Goal: Transaction & Acquisition: Purchase product/service

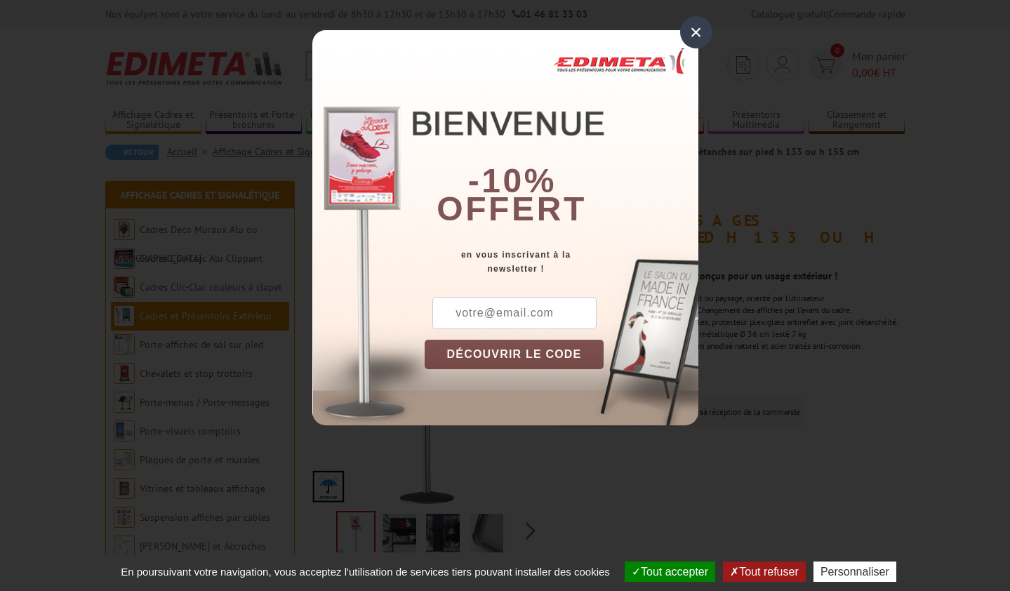
click at [692, 26] on div "×" at bounding box center [696, 32] width 32 height 32
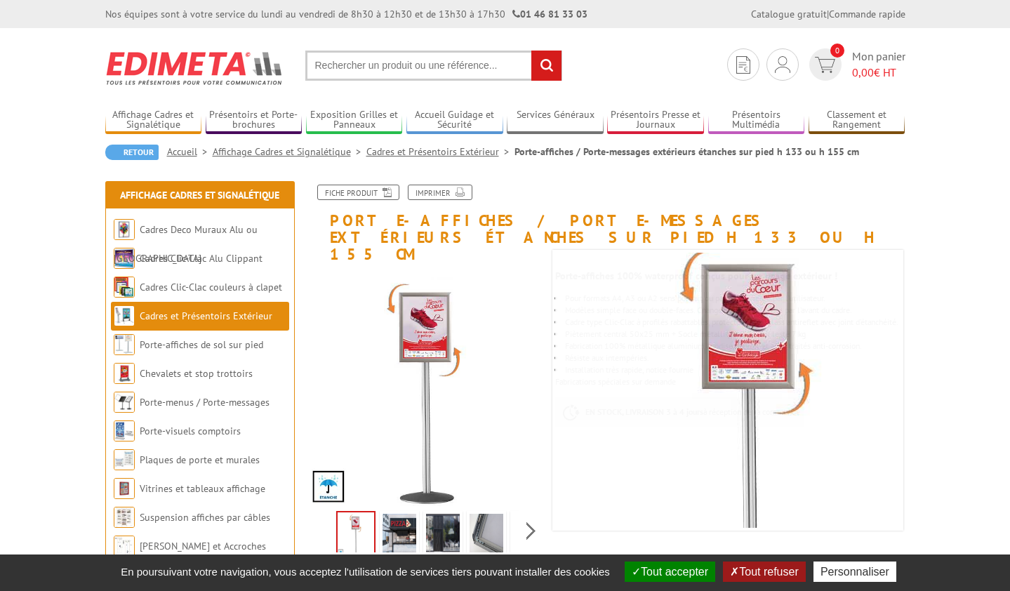
click at [492, 528] on img at bounding box center [486, 535] width 34 height 43
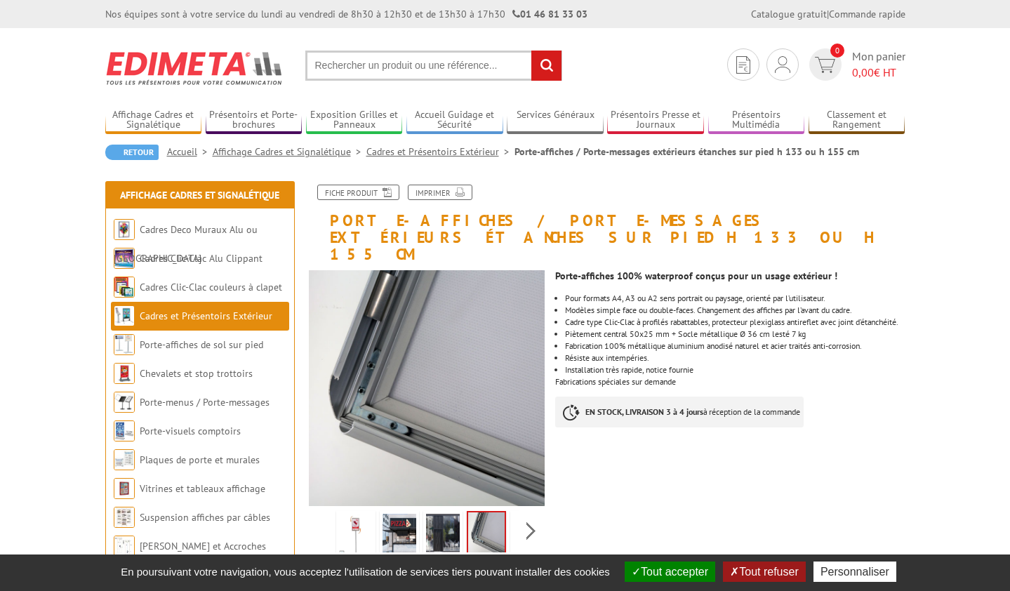
click at [450, 517] on img at bounding box center [443, 535] width 34 height 43
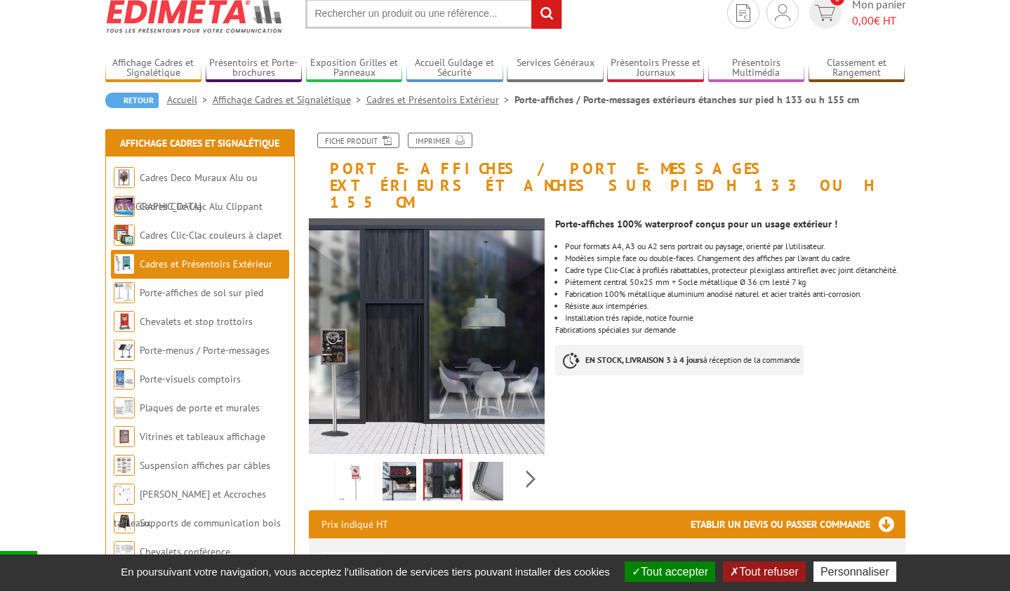
scroll to position [55, 0]
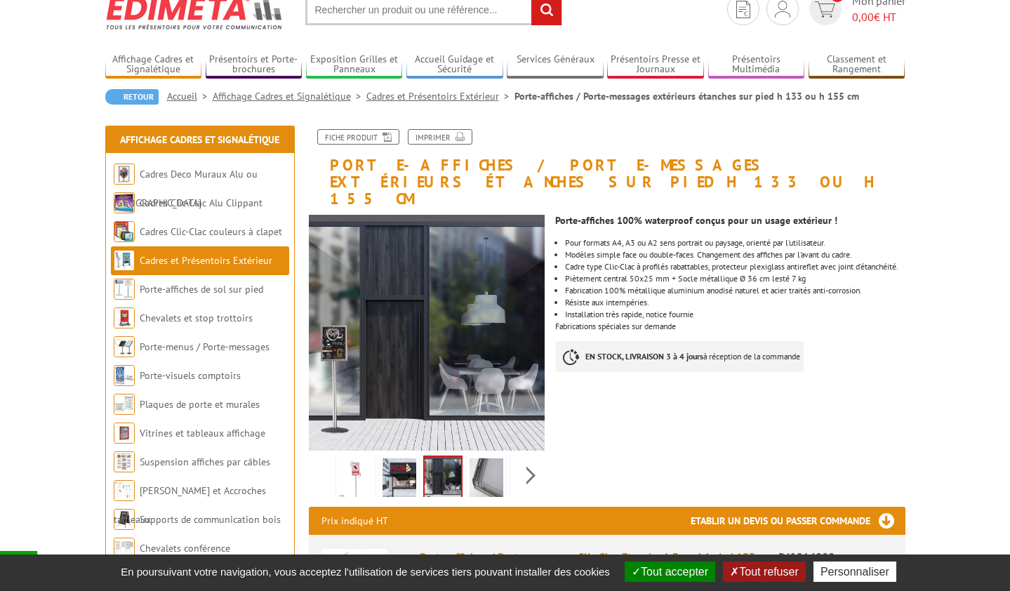
click at [391, 458] on img at bounding box center [399, 479] width 34 height 43
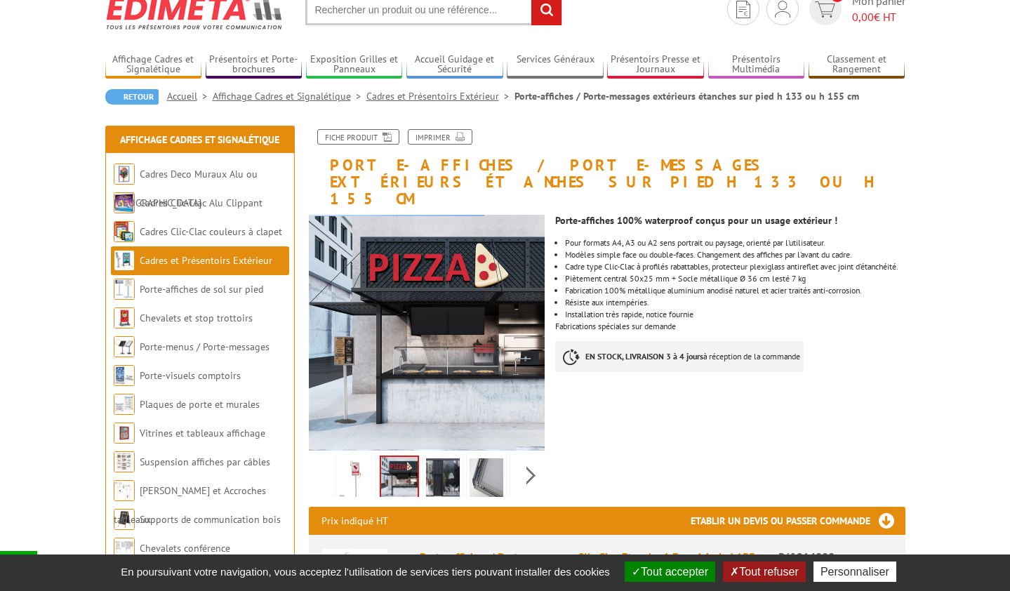
click at [361, 460] on img at bounding box center [356, 479] width 34 height 43
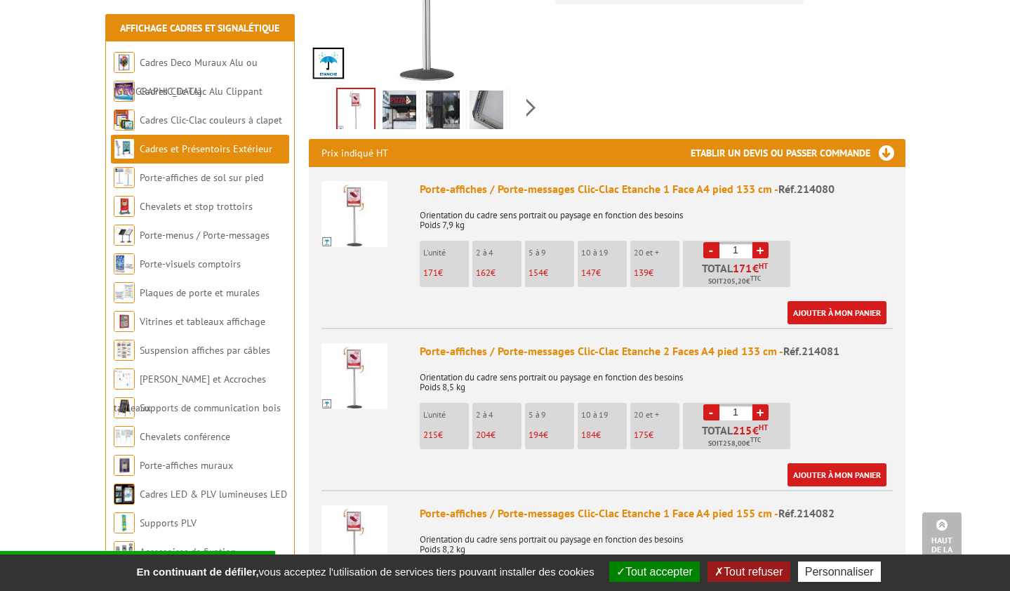
scroll to position [428, 0]
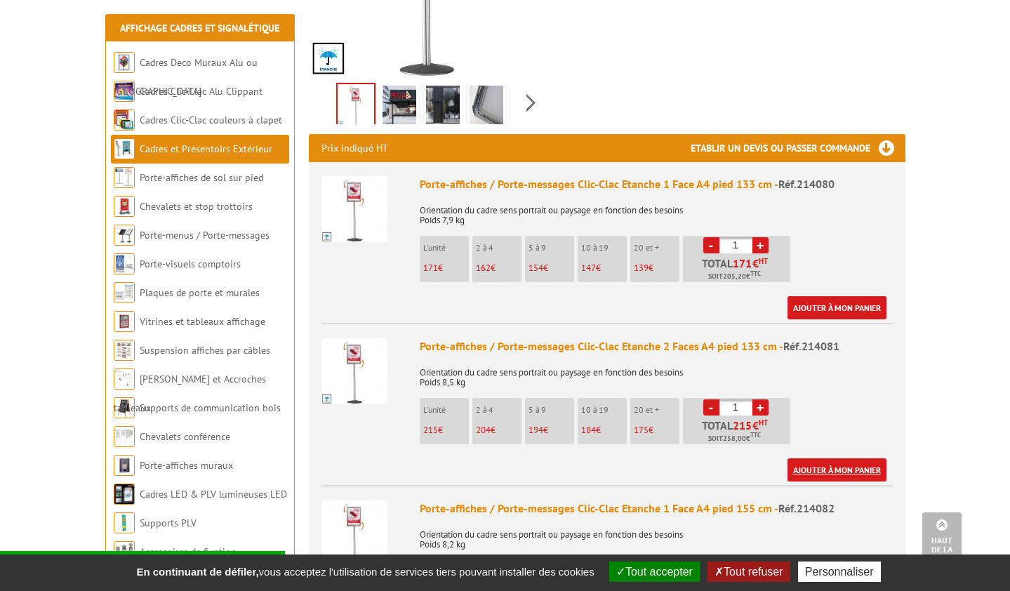
click at [854, 460] on link "Ajouter à mon panier" at bounding box center [836, 469] width 99 height 23
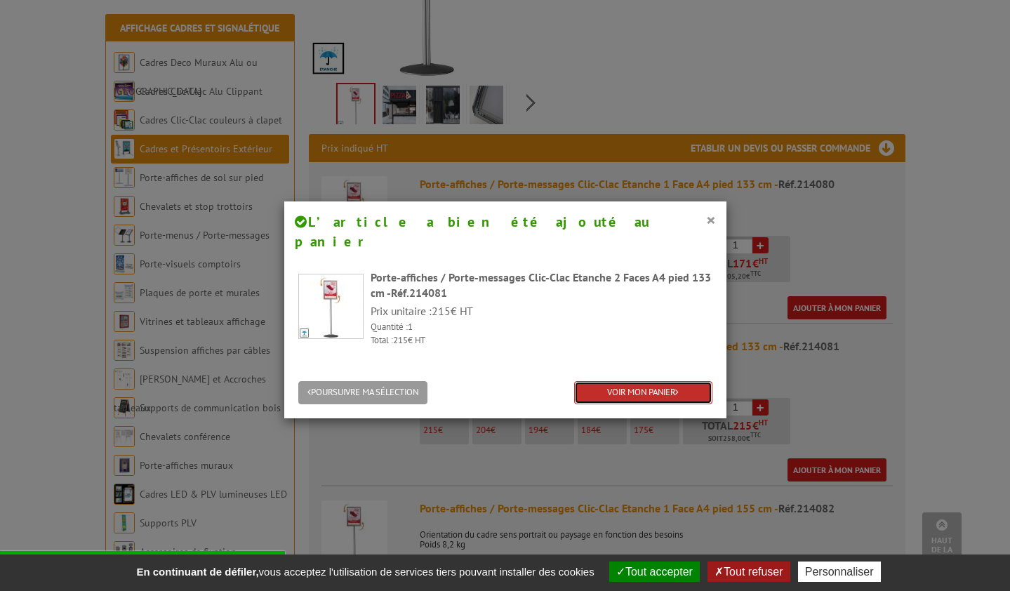
click at [662, 381] on link "VOIR MON PANIER" at bounding box center [643, 392] width 138 height 23
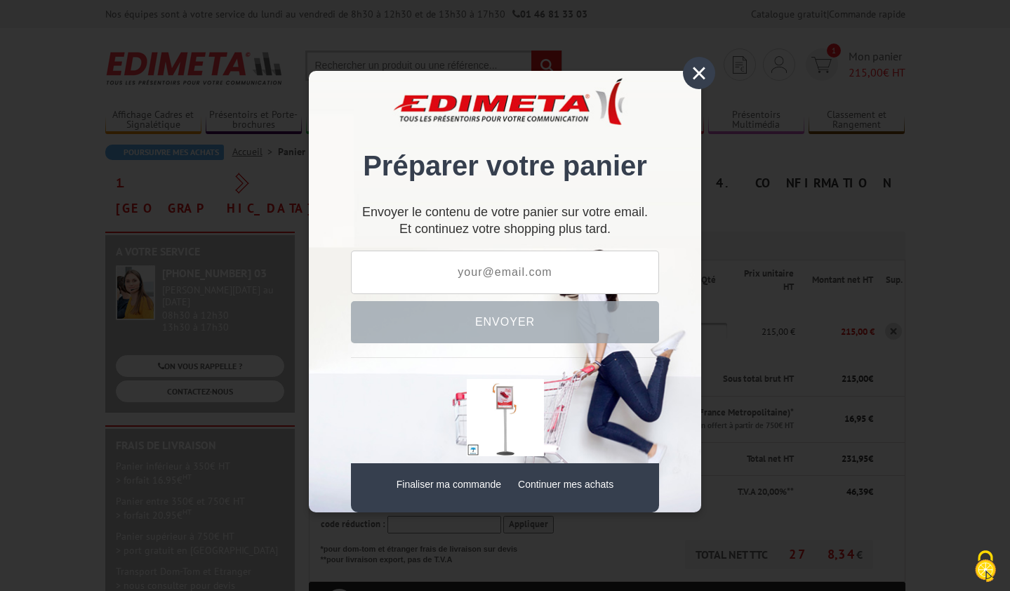
click at [700, 73] on div "×" at bounding box center [699, 73] width 32 height 32
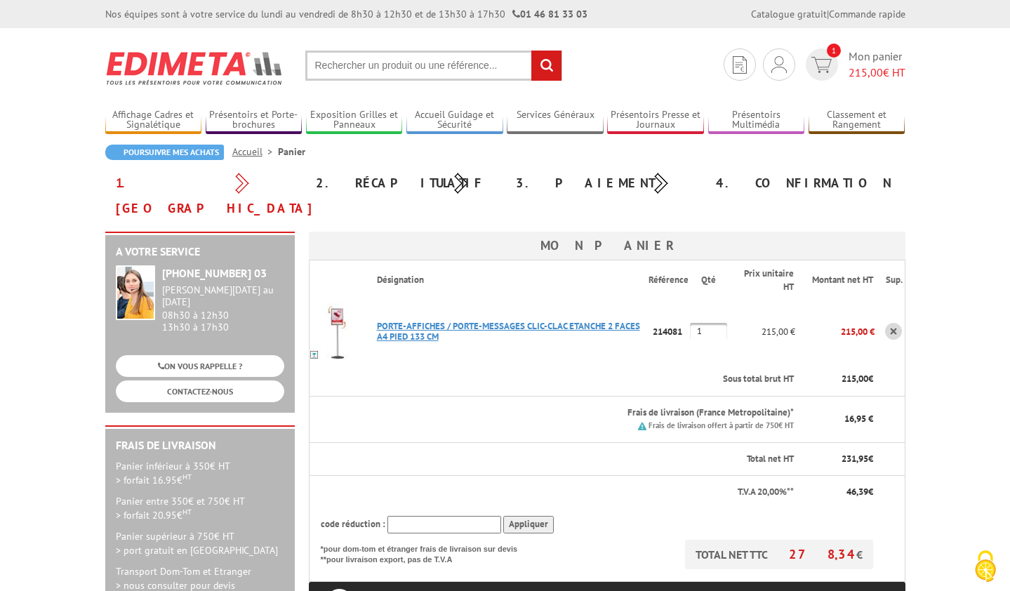
click at [438, 320] on link "PORTE-AFFICHES / PORTE-MESSAGES CLIC-CLAC ETANCHE 2 FACES A4 PIED 133 CM" at bounding box center [508, 331] width 263 height 22
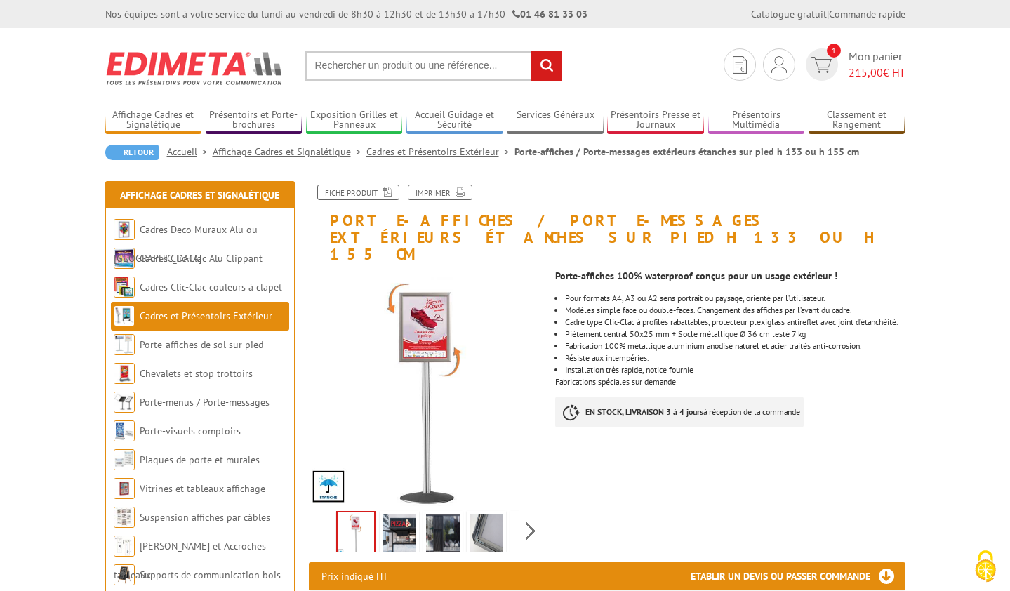
click at [401, 514] on img at bounding box center [399, 535] width 34 height 43
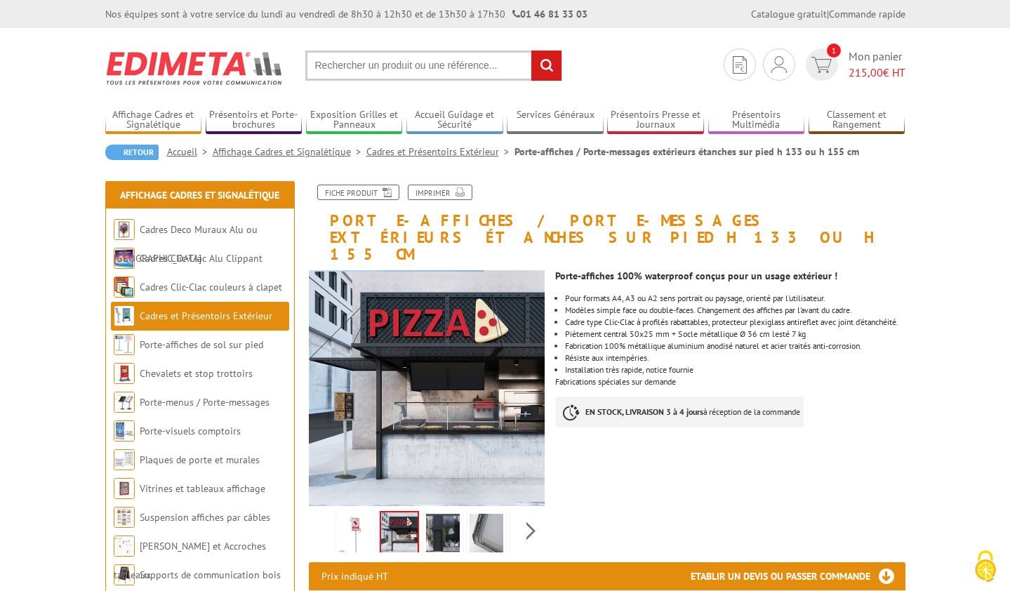
click at [455, 516] on img at bounding box center [443, 535] width 34 height 43
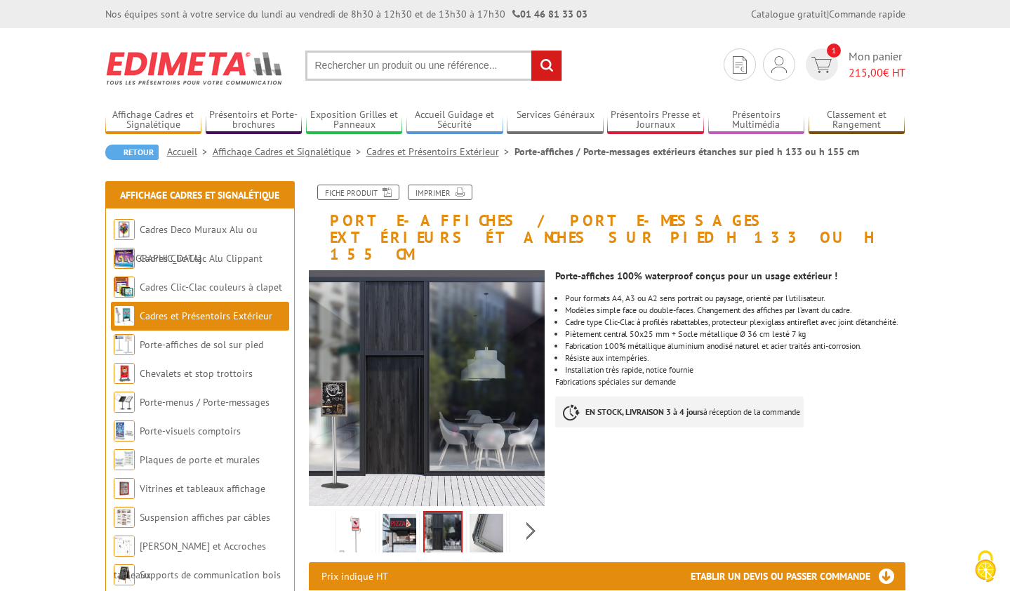
click at [488, 516] on img at bounding box center [486, 535] width 34 height 43
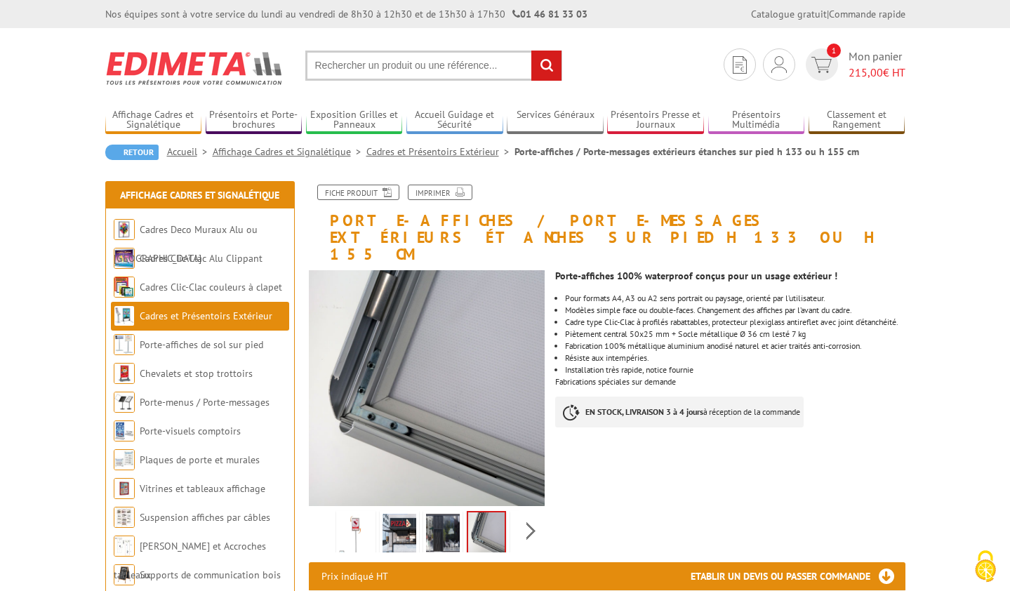
click at [525, 514] on div "Previous Next" at bounding box center [427, 530] width 236 height 49
click at [526, 514] on div "Previous Next" at bounding box center [427, 530] width 236 height 49
click at [492, 518] on img at bounding box center [498, 535] width 34 height 43
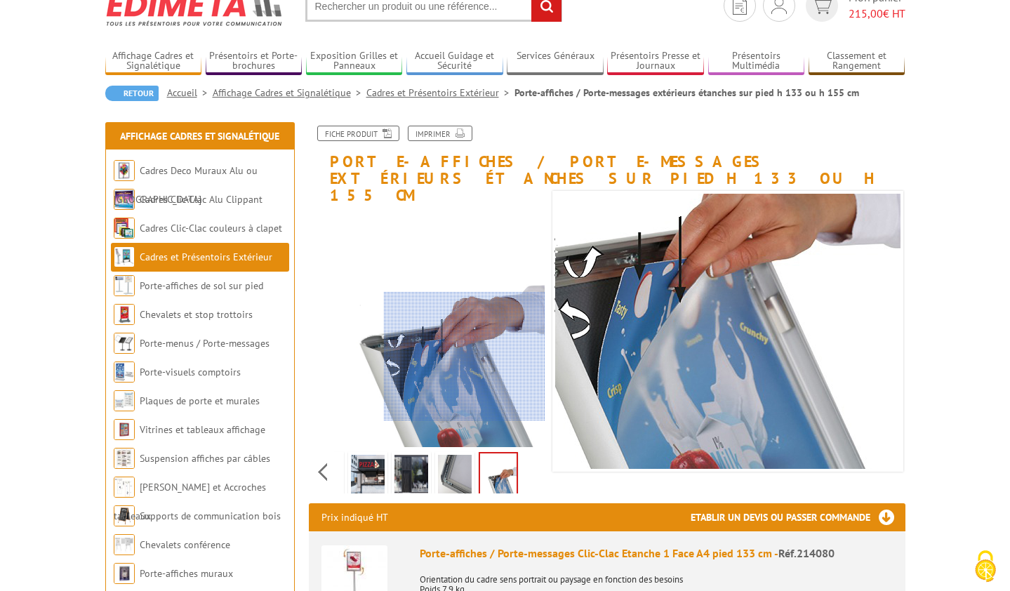
scroll to position [78, 0]
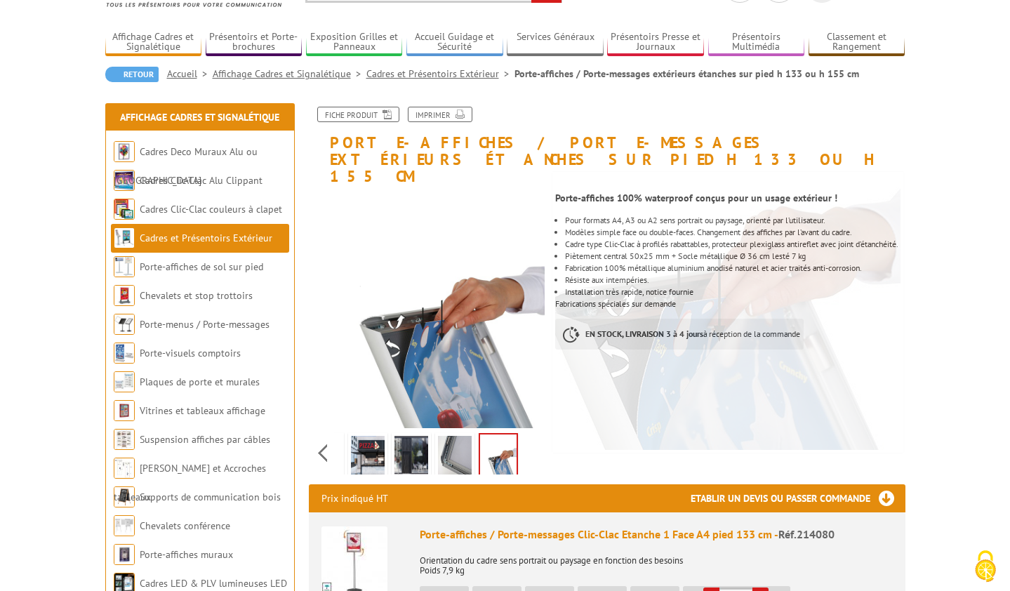
click at [360, 545] on img at bounding box center [354, 559] width 66 height 66
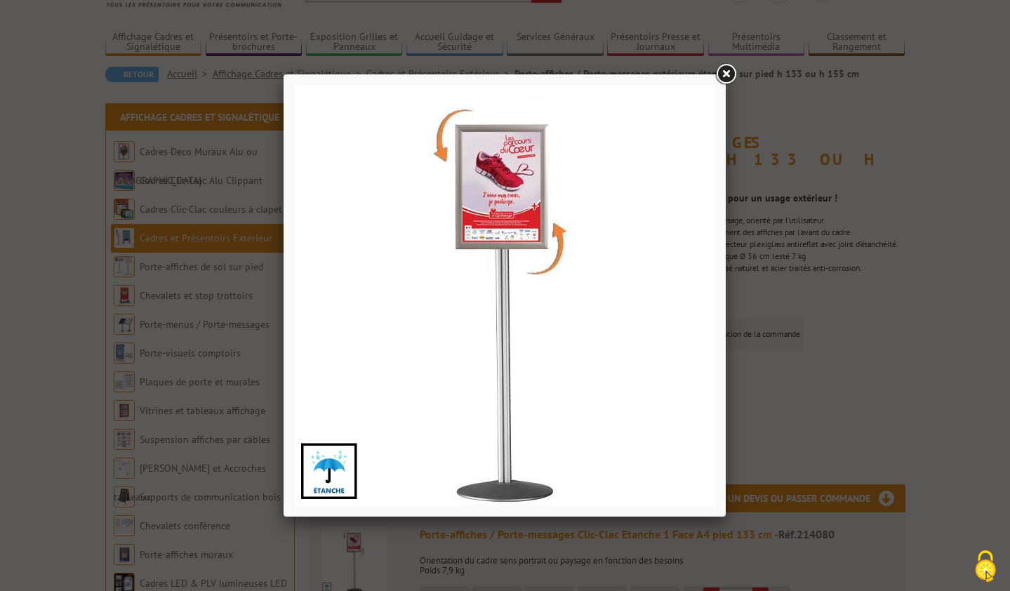
click at [554, 292] on img at bounding box center [504, 295] width 421 height 421
click at [731, 71] on link at bounding box center [725, 74] width 25 height 25
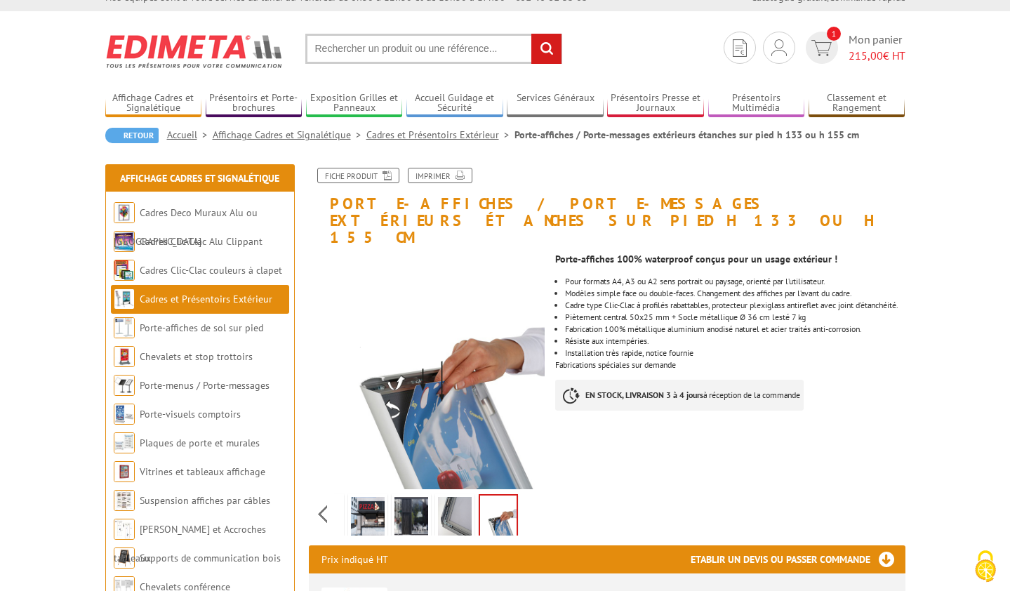
scroll to position [0, 0]
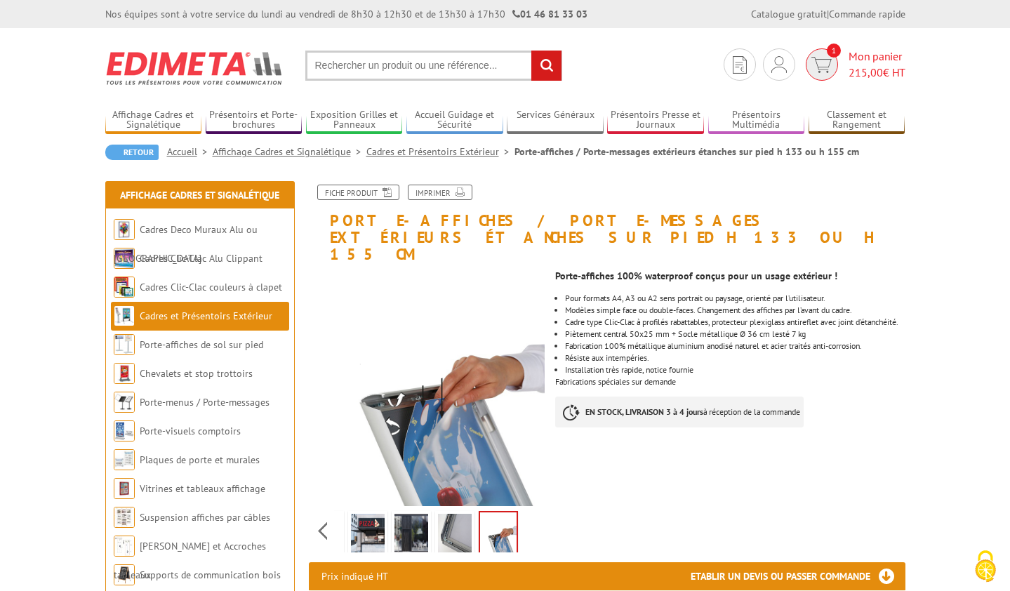
click at [861, 70] on span "215,00" at bounding box center [865, 72] width 34 height 14
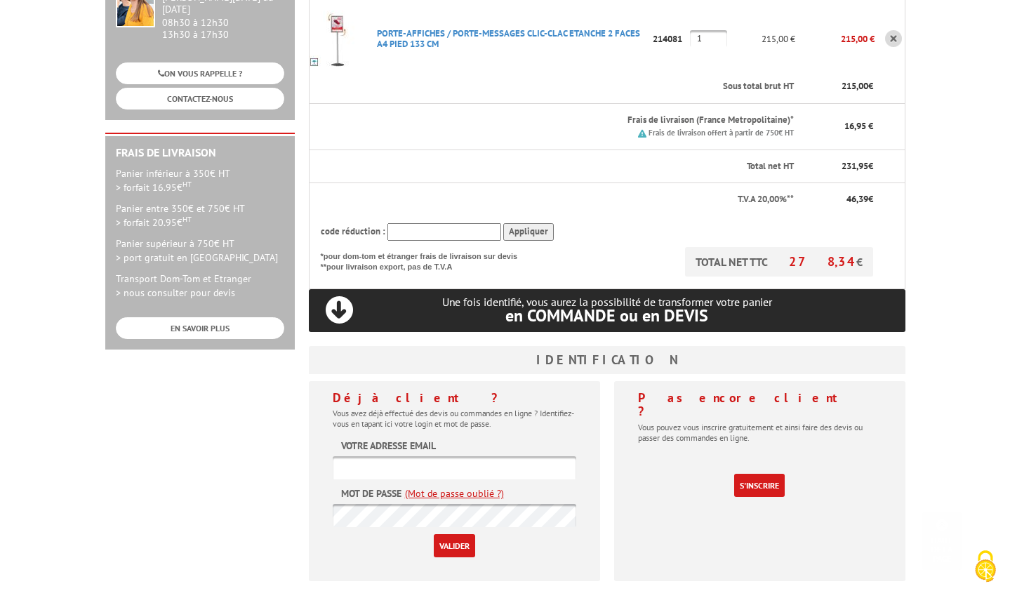
scroll to position [307, 0]
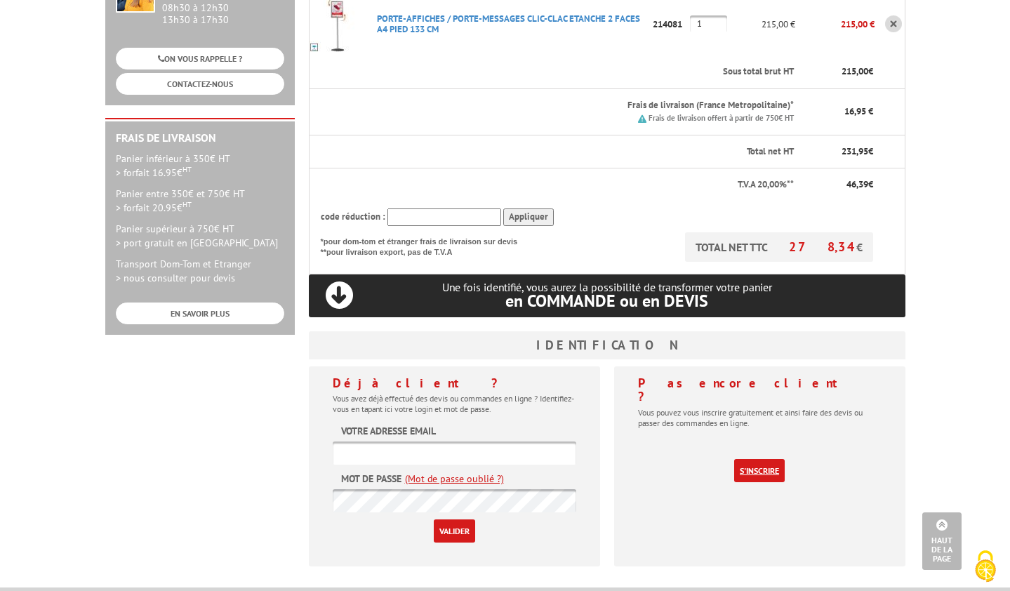
click at [763, 459] on link "S'inscrire" at bounding box center [759, 470] width 51 height 23
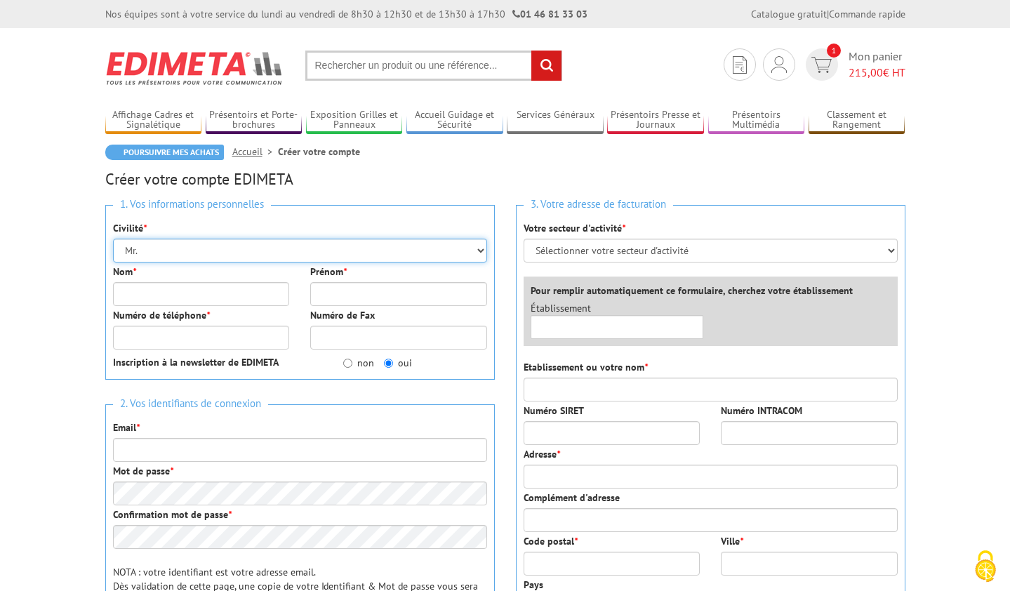
click at [177, 250] on select "Mr. Mme. Mlle." at bounding box center [300, 251] width 374 height 24
select select "Mme."
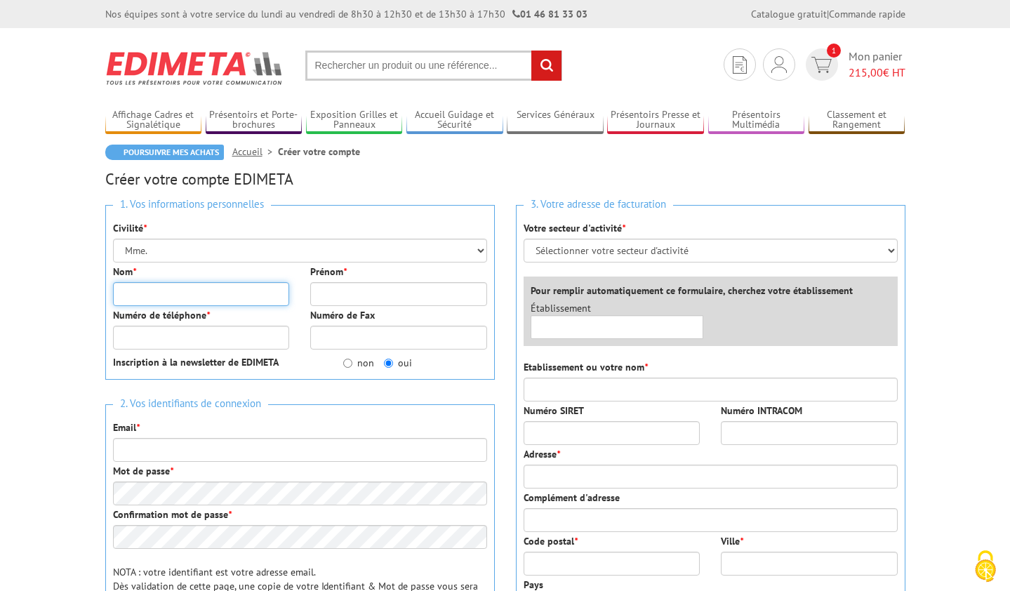
click at [177, 293] on input "Nom *" at bounding box center [201, 294] width 177 height 24
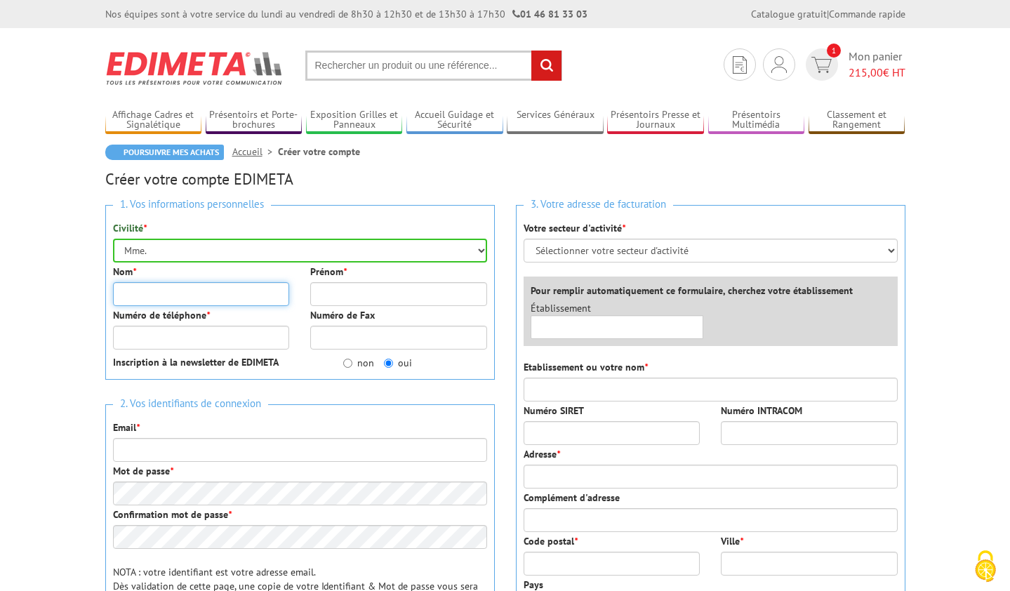
type input "chochois"
type input "caroline"
type input "2126 Chemin de Lencieu"
type input "84190"
type input "Gigondas"
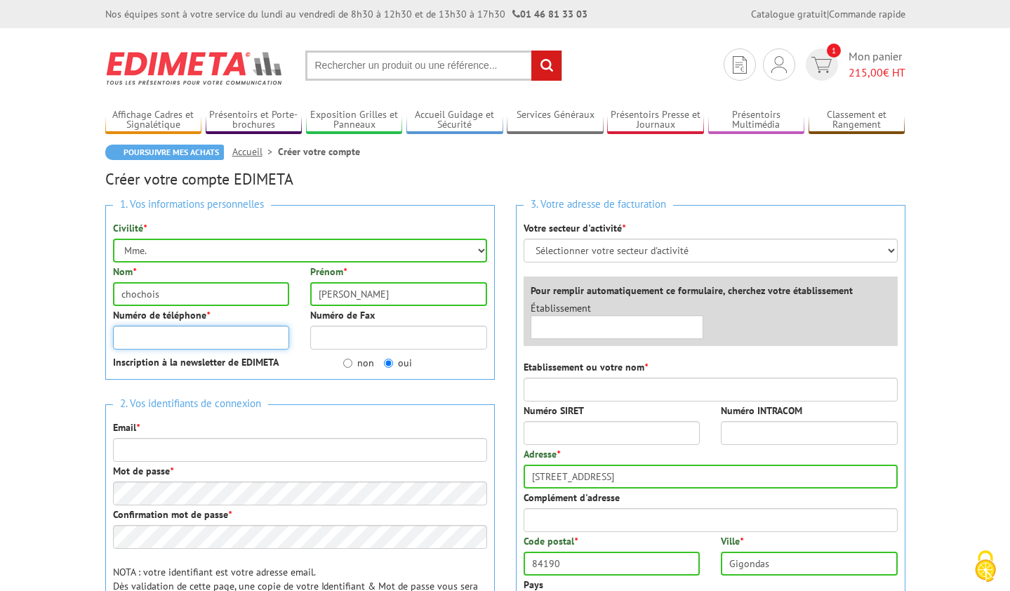
click at [208, 341] on input "Numéro de téléphone *" at bounding box center [201, 338] width 177 height 24
type input "0630583346"
click at [350, 363] on input "non" at bounding box center [347, 362] width 9 height 9
radio input "true"
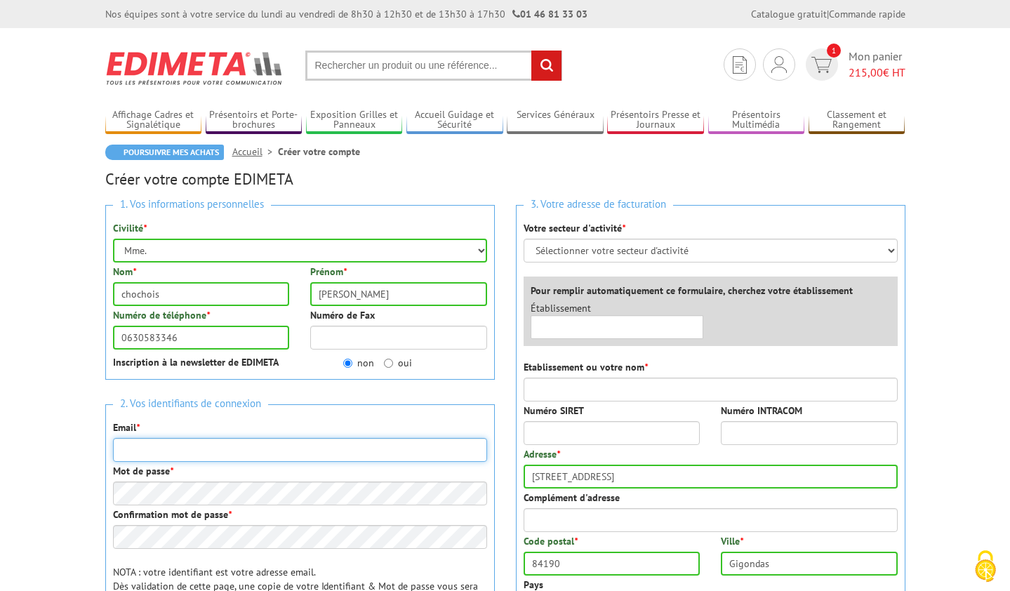
click at [189, 450] on input "Email *" at bounding box center [300, 450] width 374 height 24
type input "carochochois@gmail.com"
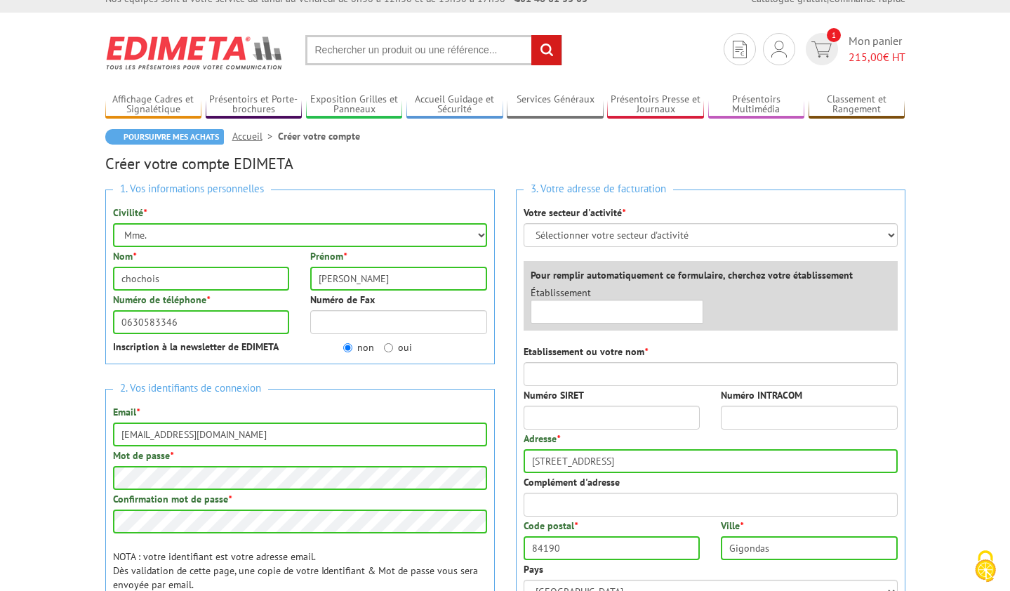
scroll to position [12, 0]
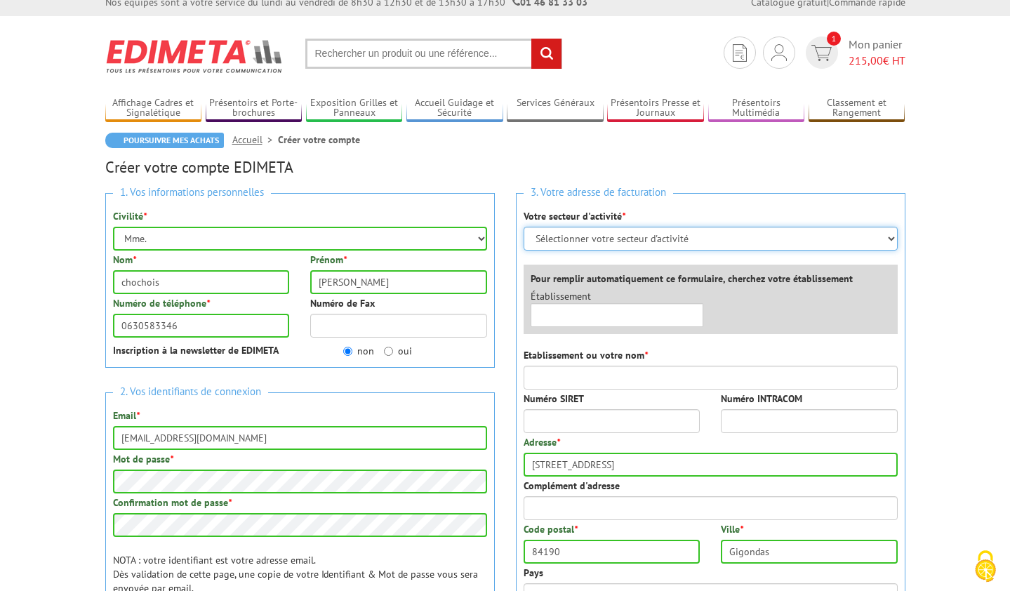
click at [664, 247] on select "Sélectionner votre secteur d'activité Administrations et collectivités Magasins…" at bounding box center [710, 239] width 374 height 24
select select "877"
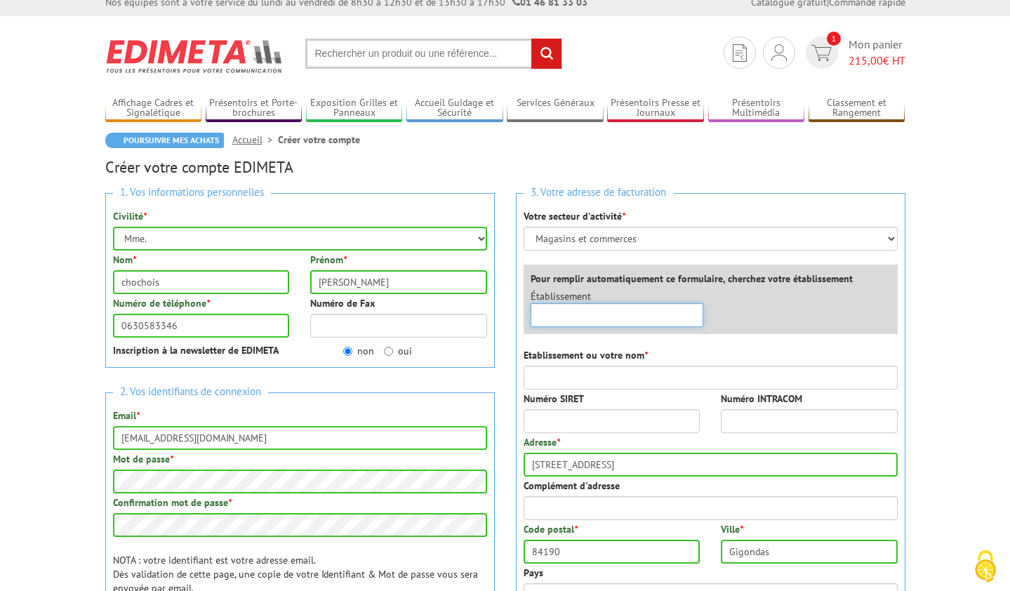
click at [629, 314] on input "text" at bounding box center [616, 315] width 173 height 24
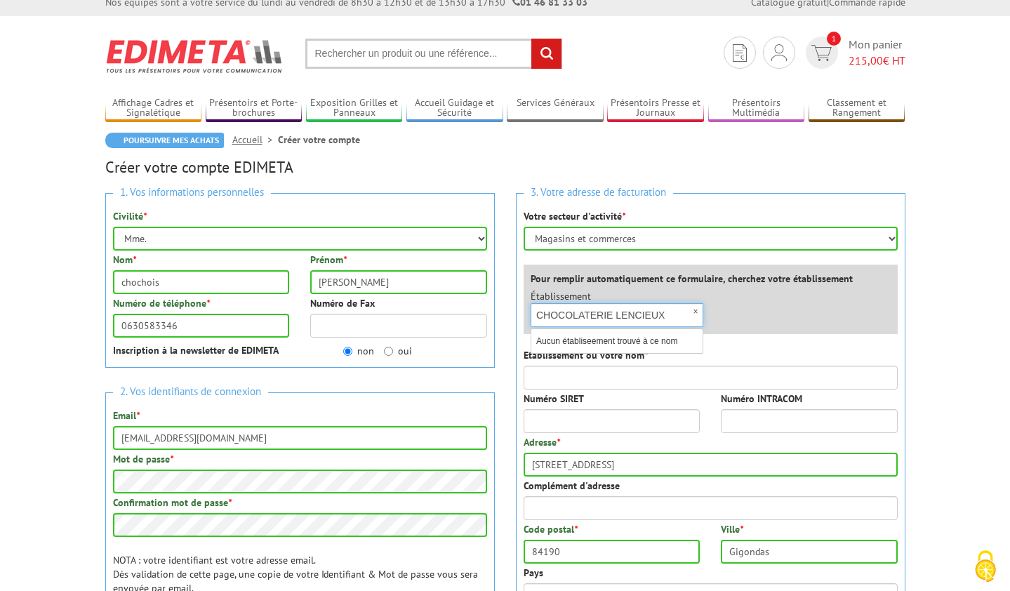
type input "CHOCOLATERIE LENCIEUX"
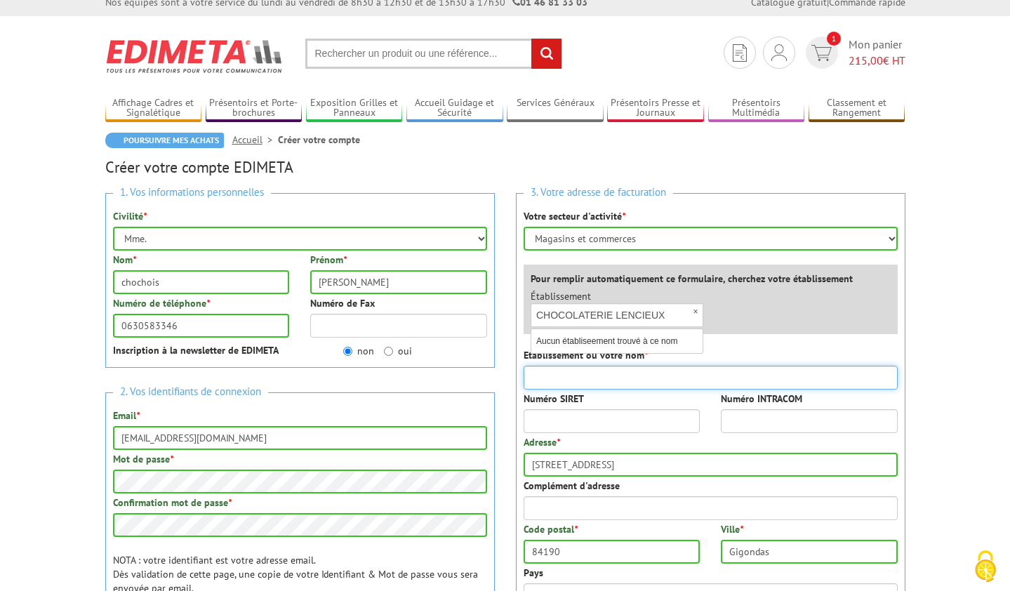
click at [638, 377] on input "Etablissement ou votre nom *" at bounding box center [710, 378] width 374 height 24
click at [624, 370] on input "Etablissement ou votre nom *" at bounding box center [710, 378] width 374 height 24
type input "CHOCOLATERIE LENCIEUX"
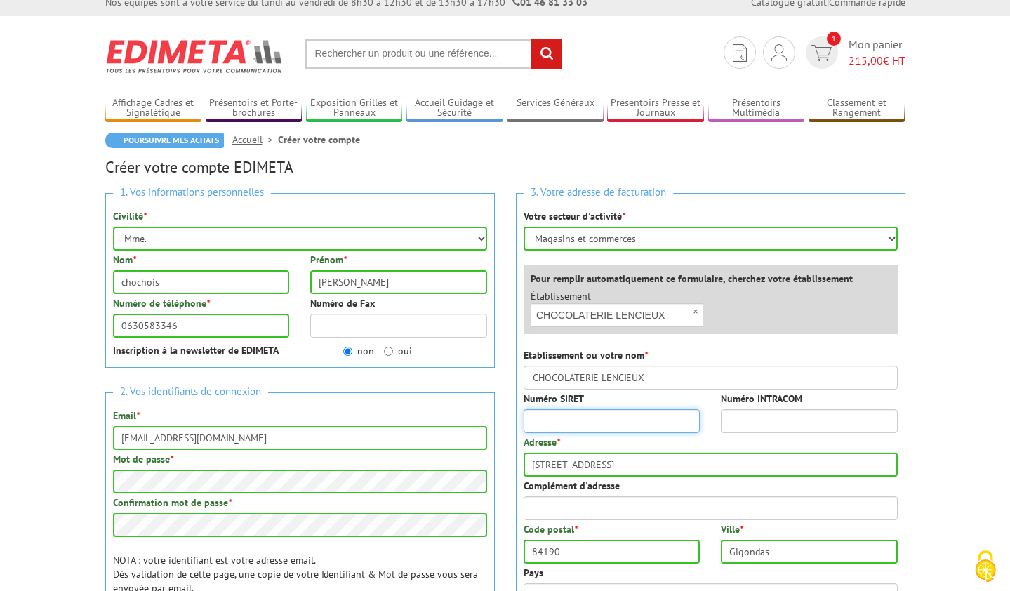
click at [638, 421] on input "Numéro SIRET" at bounding box center [611, 421] width 177 height 24
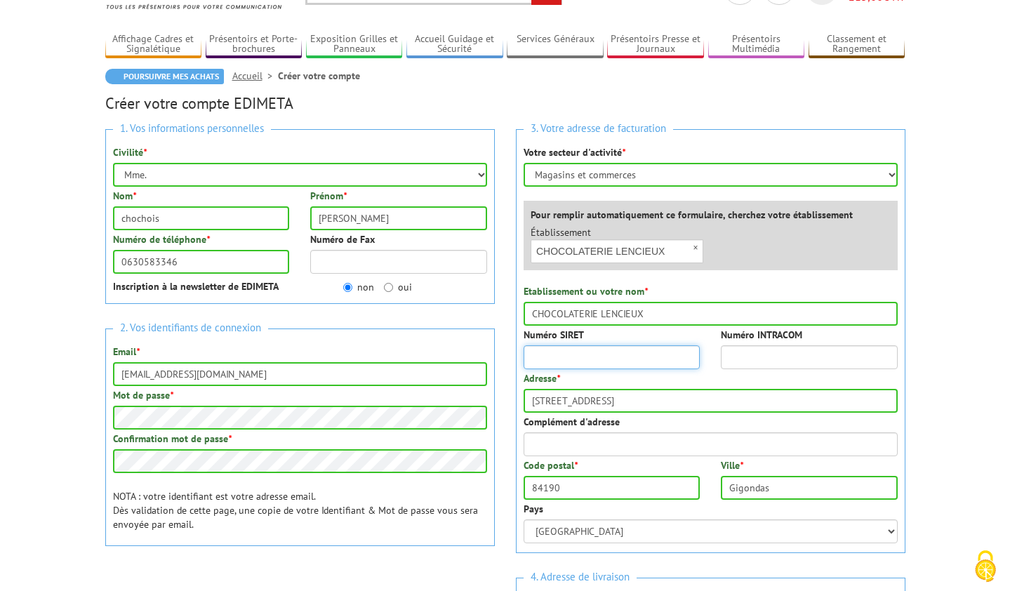
scroll to position [81, 0]
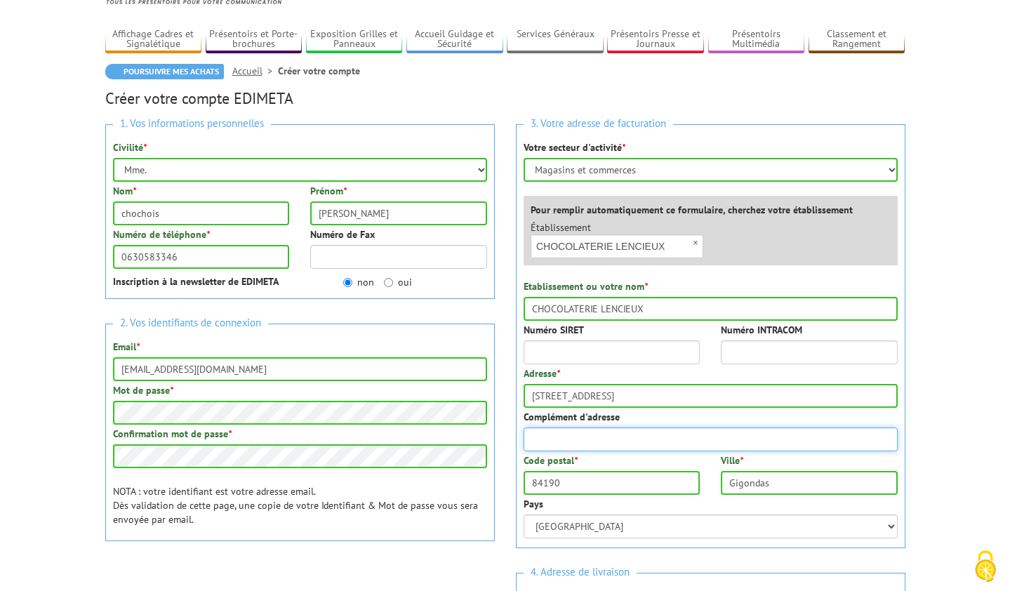
click at [631, 429] on input "Complément d'adresse" at bounding box center [710, 439] width 374 height 24
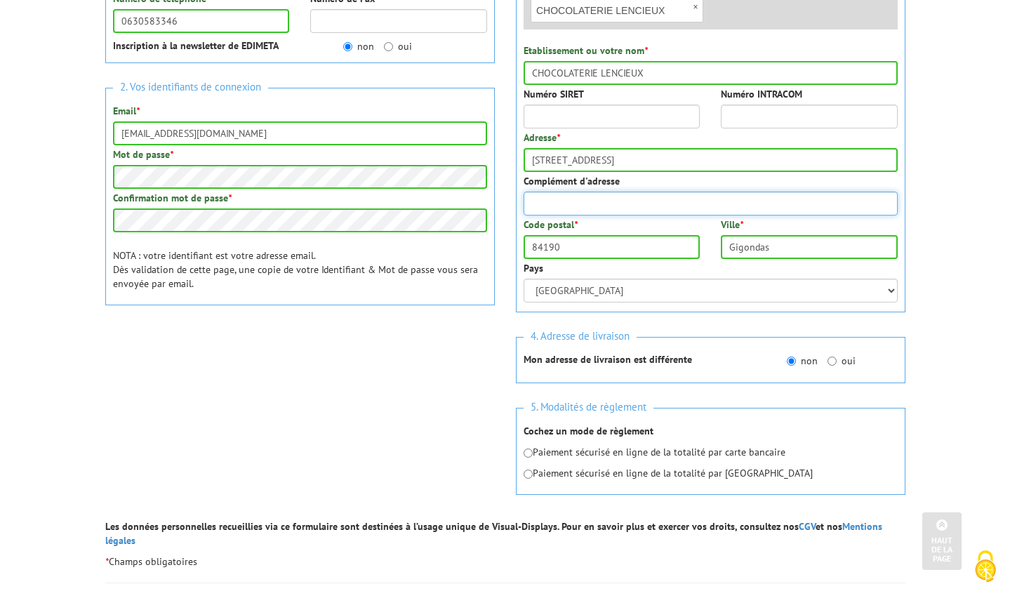
scroll to position [342, 0]
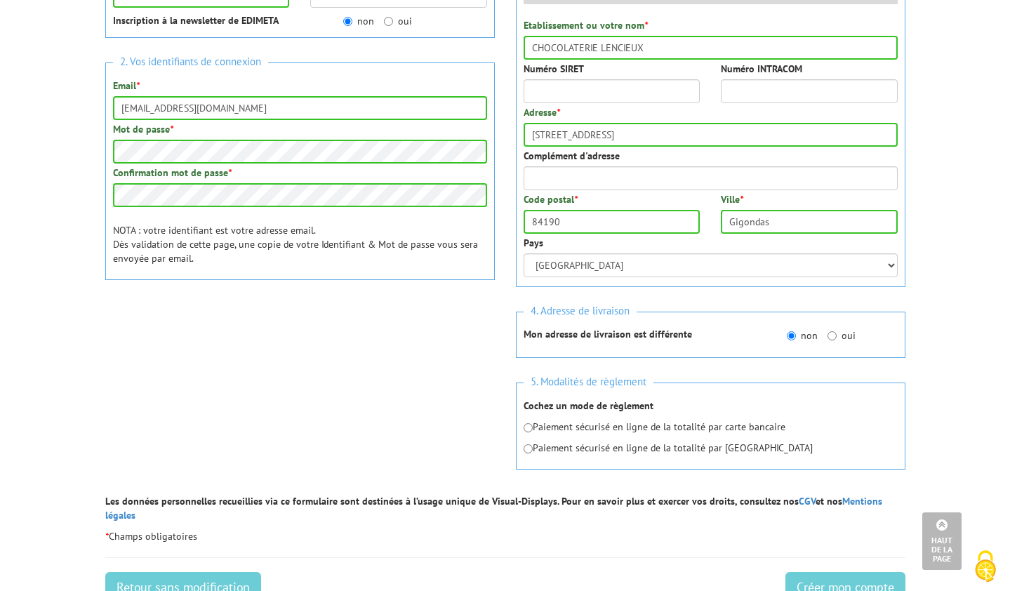
click at [594, 425] on p "Paiement sécurisé en ligne de la totalité par carte bancaire" at bounding box center [710, 427] width 374 height 14
click at [530, 429] on input "radio" at bounding box center [527, 427] width 9 height 9
radio input "true"
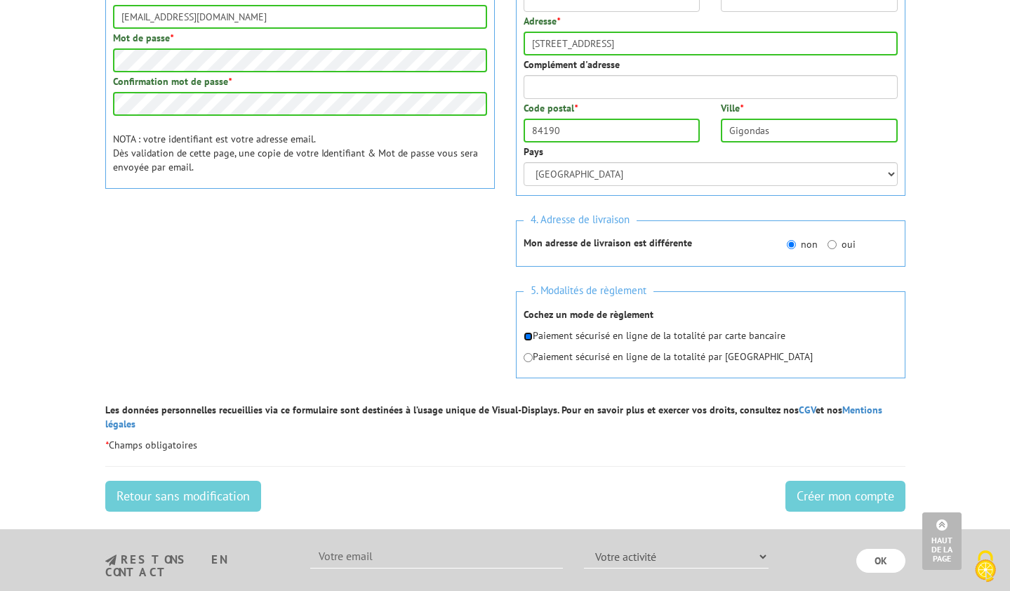
scroll to position [441, 0]
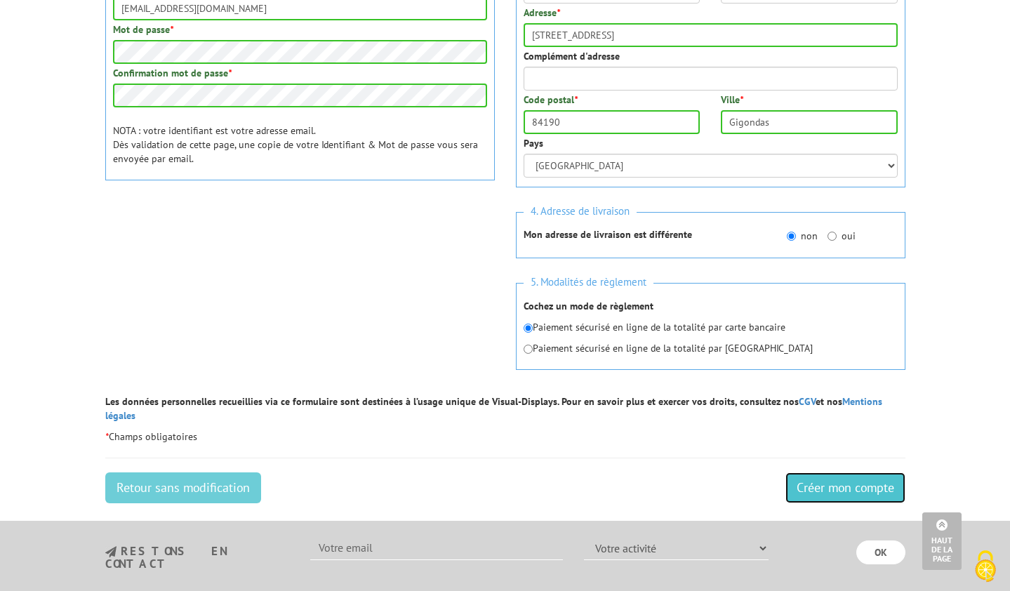
click at [856, 472] on input "Créer mon compte" at bounding box center [845, 487] width 120 height 31
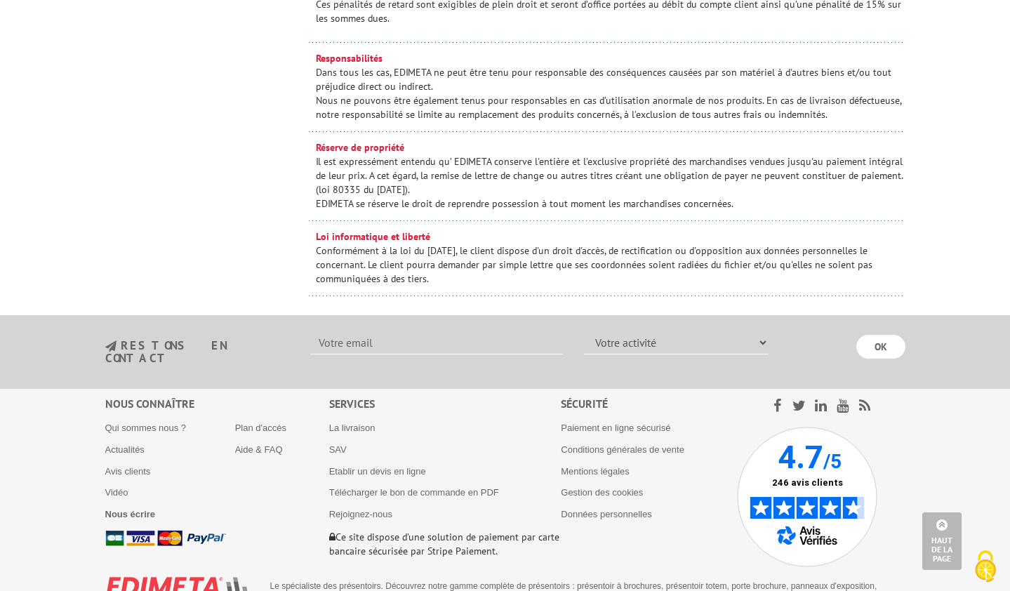
scroll to position [1376, 0]
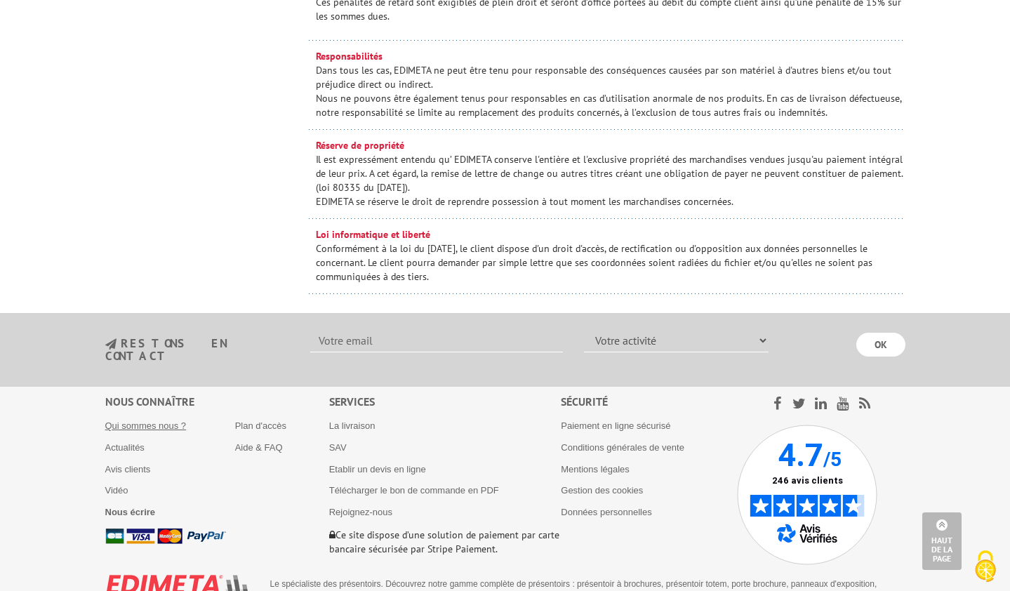
click at [159, 420] on link "Qui sommes nous ?" at bounding box center [145, 425] width 81 height 11
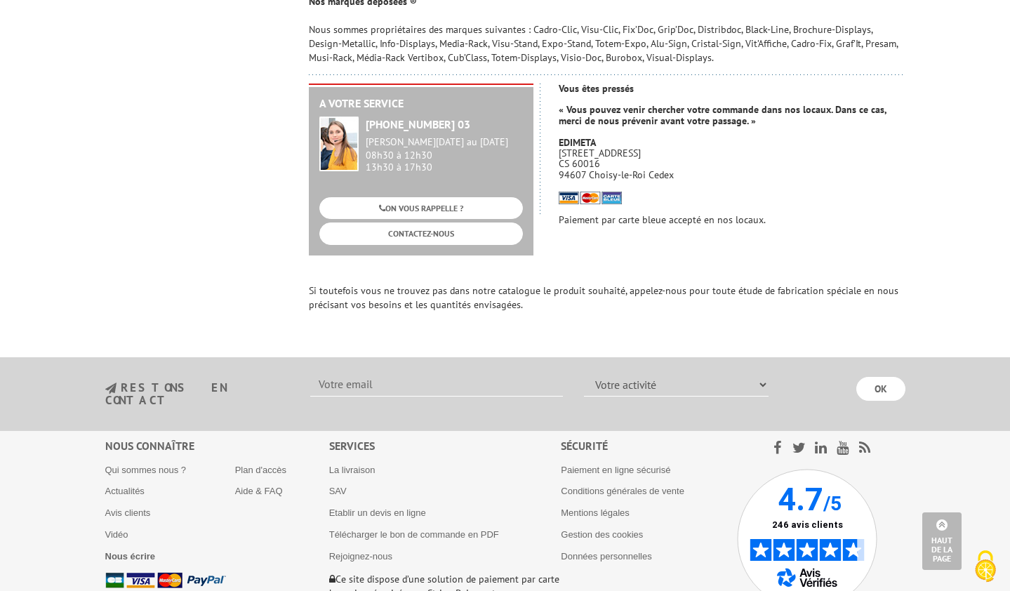
scroll to position [1050, 0]
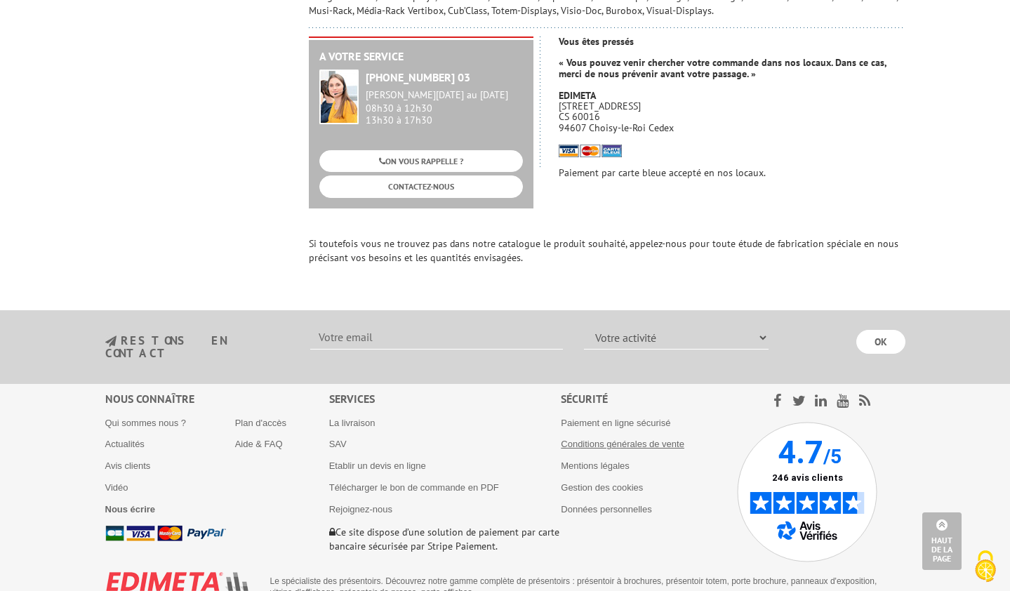
click at [622, 438] on link "Conditions générales de vente" at bounding box center [622, 443] width 123 height 11
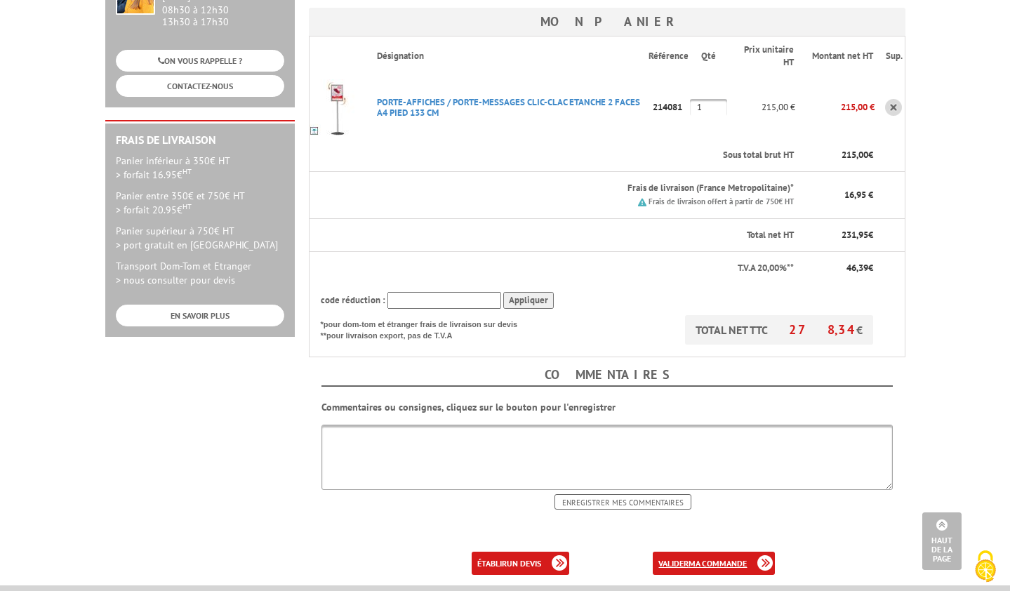
scroll to position [304, 0]
click at [728, 558] on b "ma commande" at bounding box center [717, 563] width 58 height 11
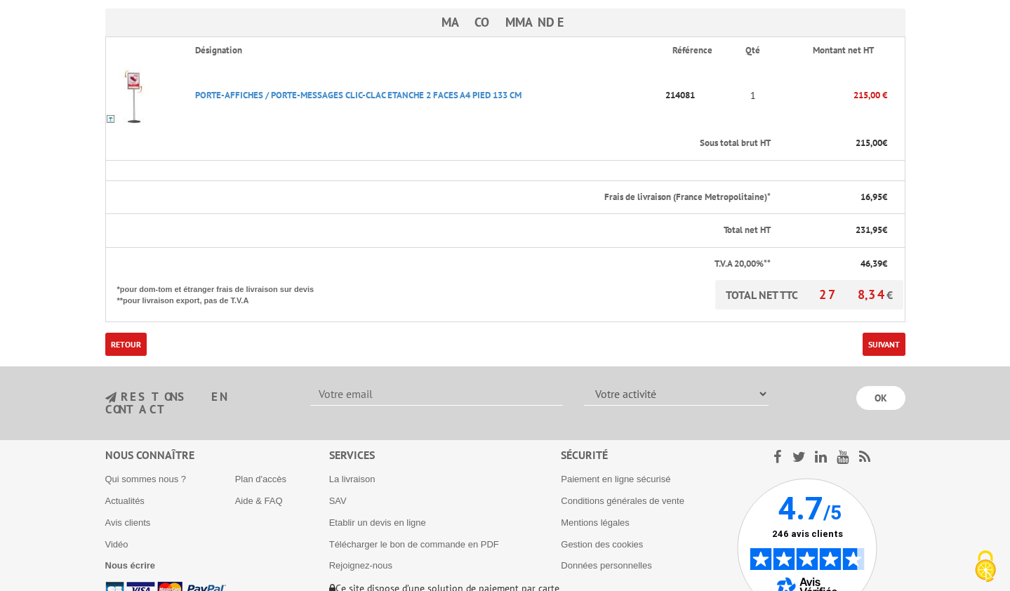
scroll to position [424, 0]
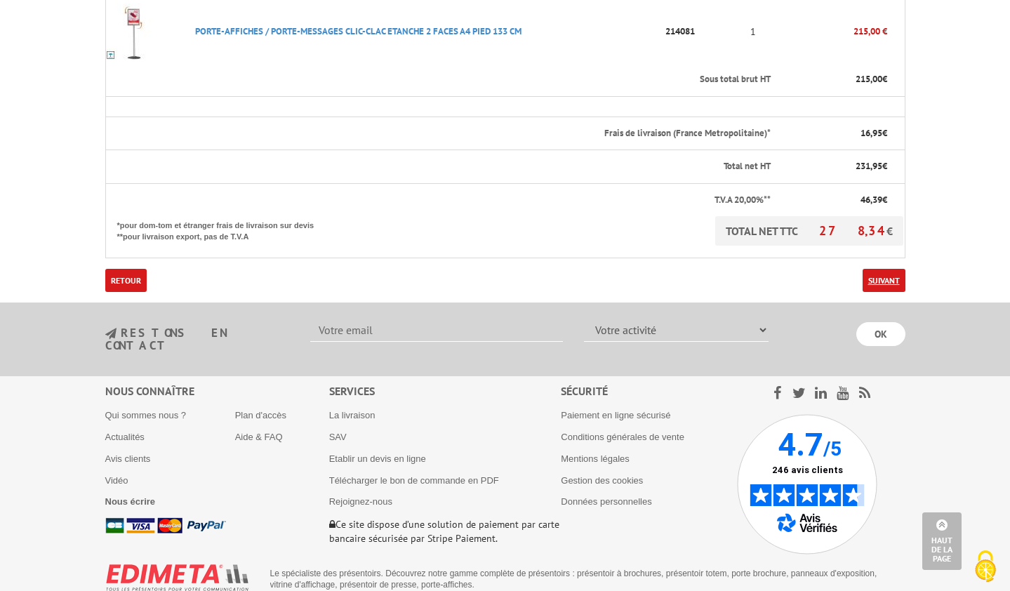
click at [882, 269] on link "Suivant" at bounding box center [883, 280] width 43 height 23
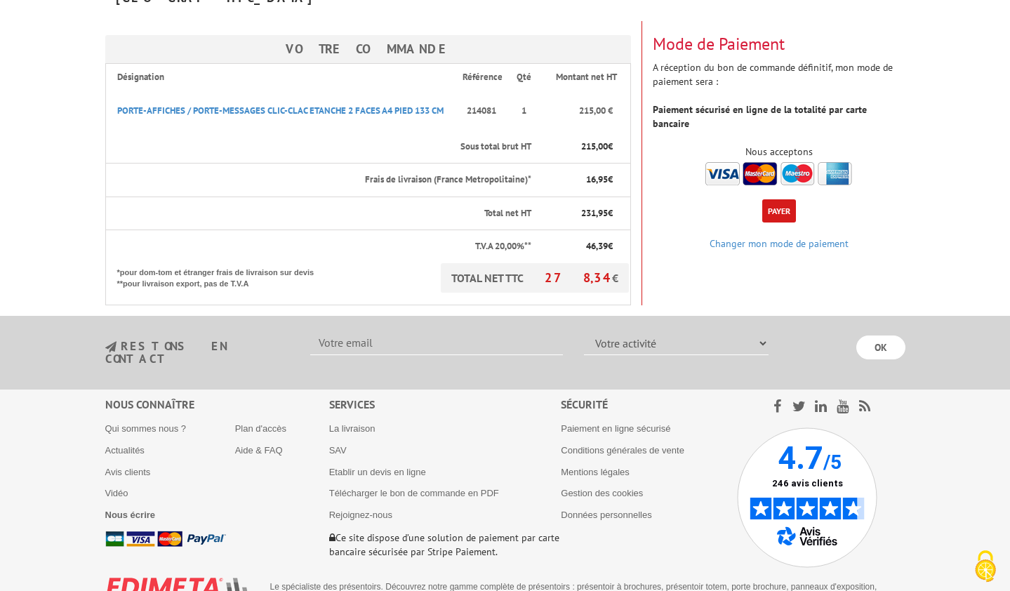
scroll to position [211, 0]
click at [779, 199] on button "Payer" at bounding box center [779, 210] width 34 height 23
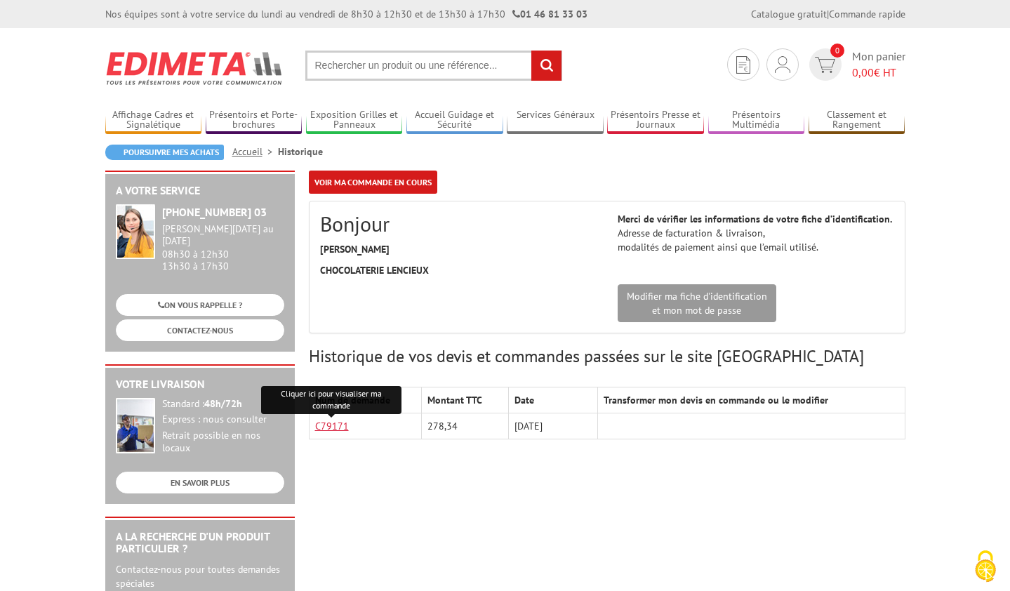
click at [335, 427] on link "C79171" at bounding box center [332, 426] width 34 height 13
click at [735, 424] on td at bounding box center [751, 426] width 307 height 26
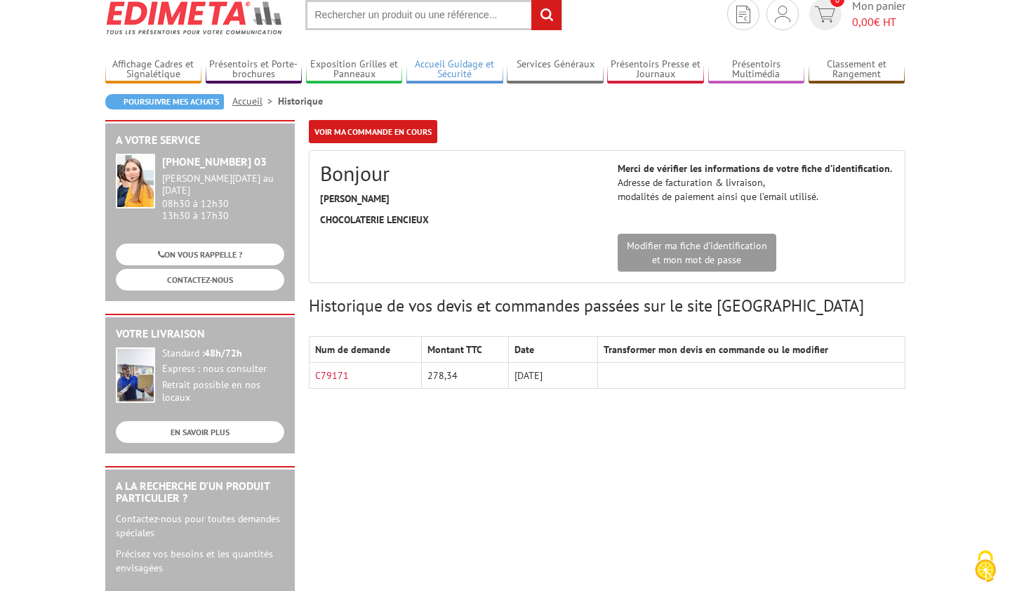
scroll to position [23, 0]
